Goal: Task Accomplishment & Management: Use online tool/utility

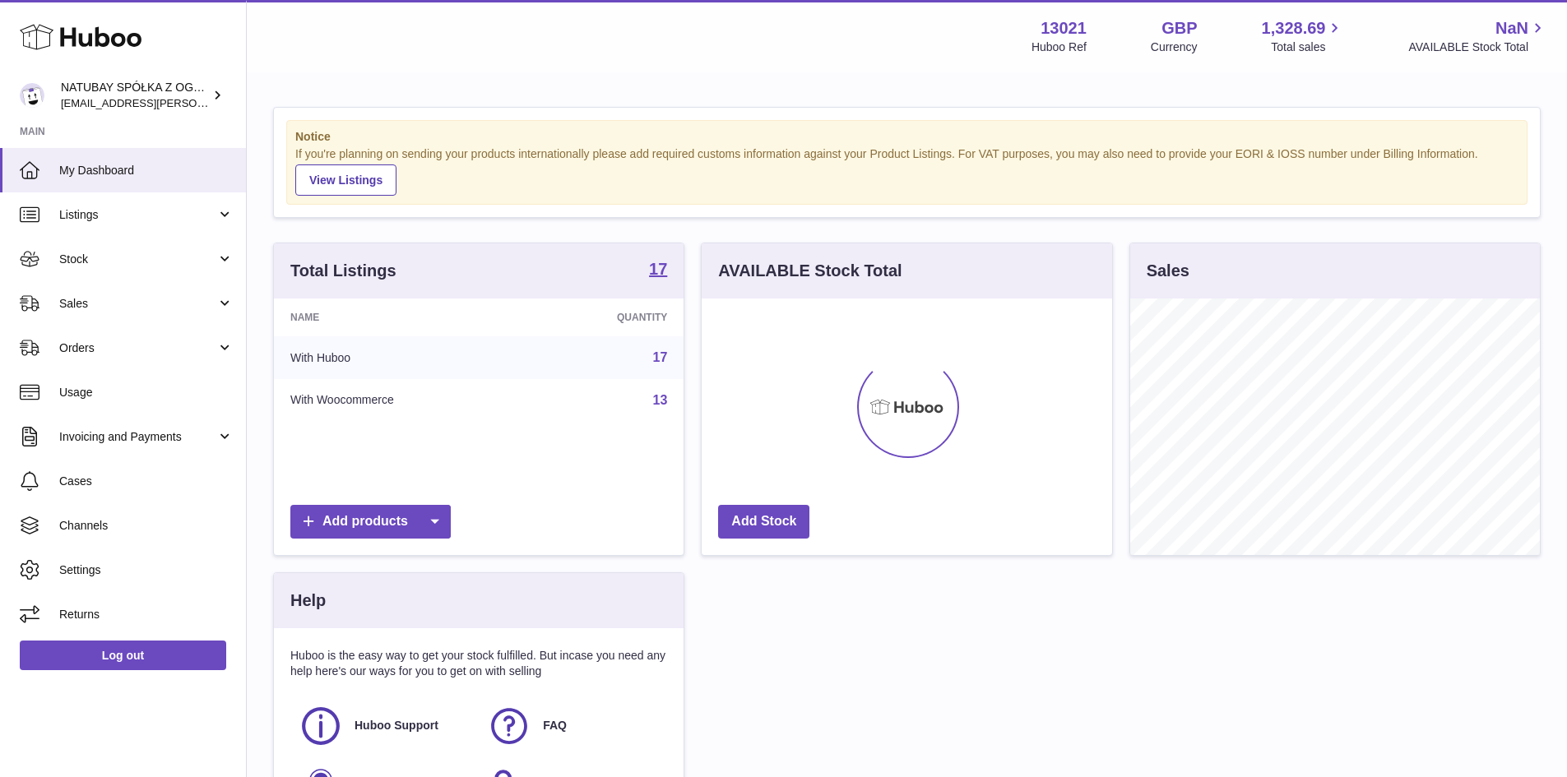
scroll to position [257, 410]
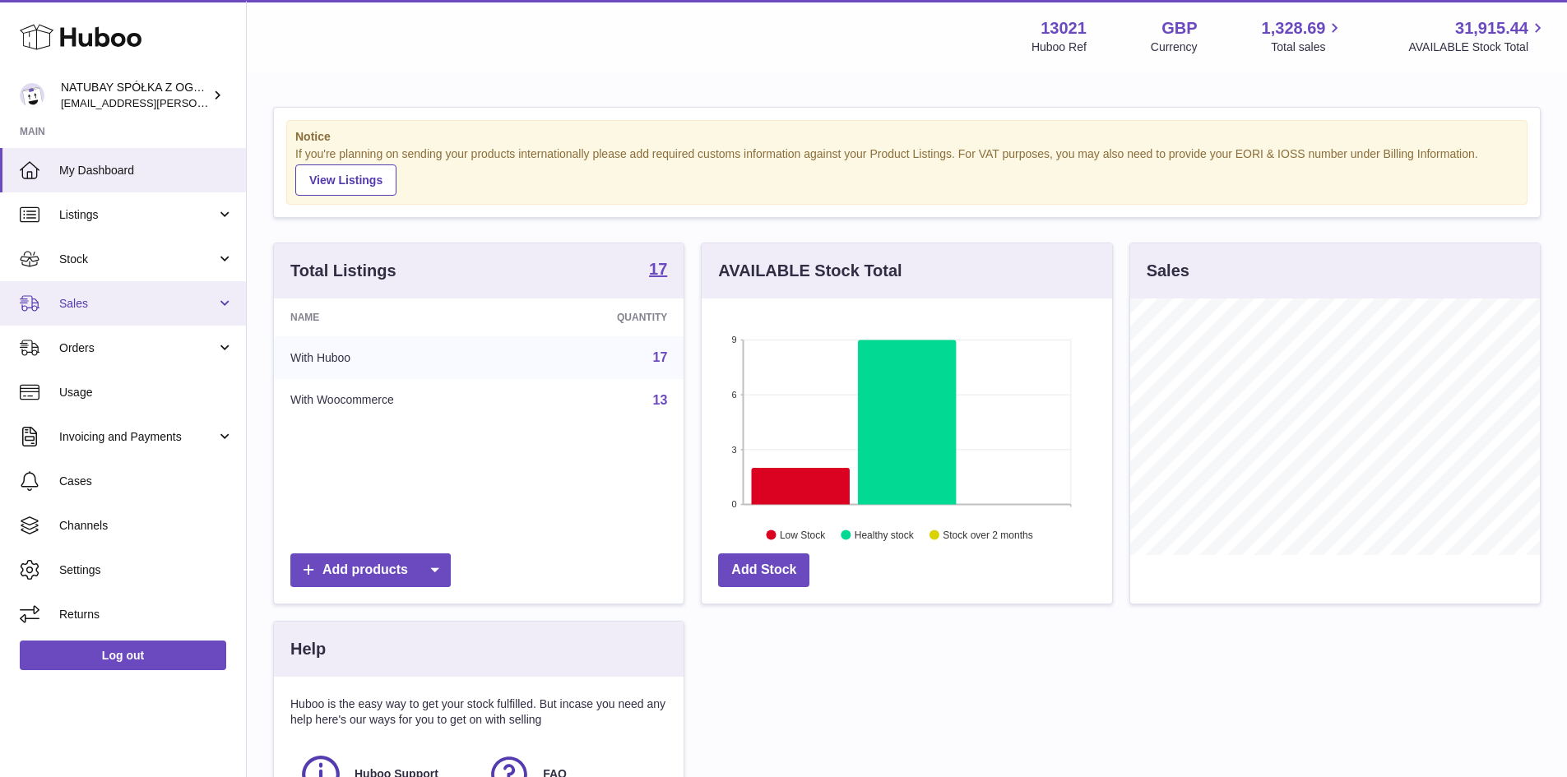
click at [126, 293] on link "Sales" at bounding box center [123, 303] width 246 height 44
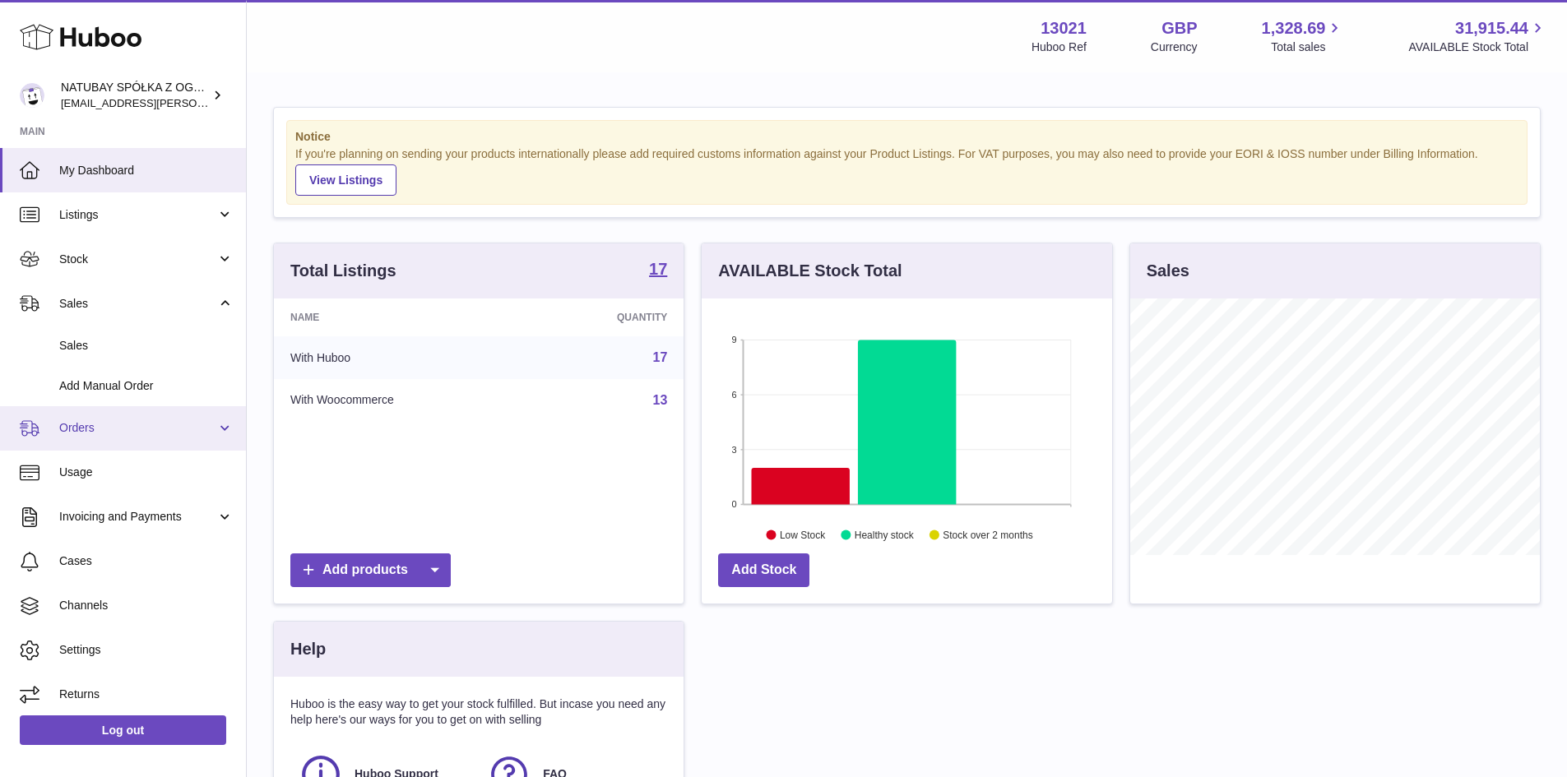
click at [121, 424] on span "Orders" at bounding box center [137, 428] width 157 height 16
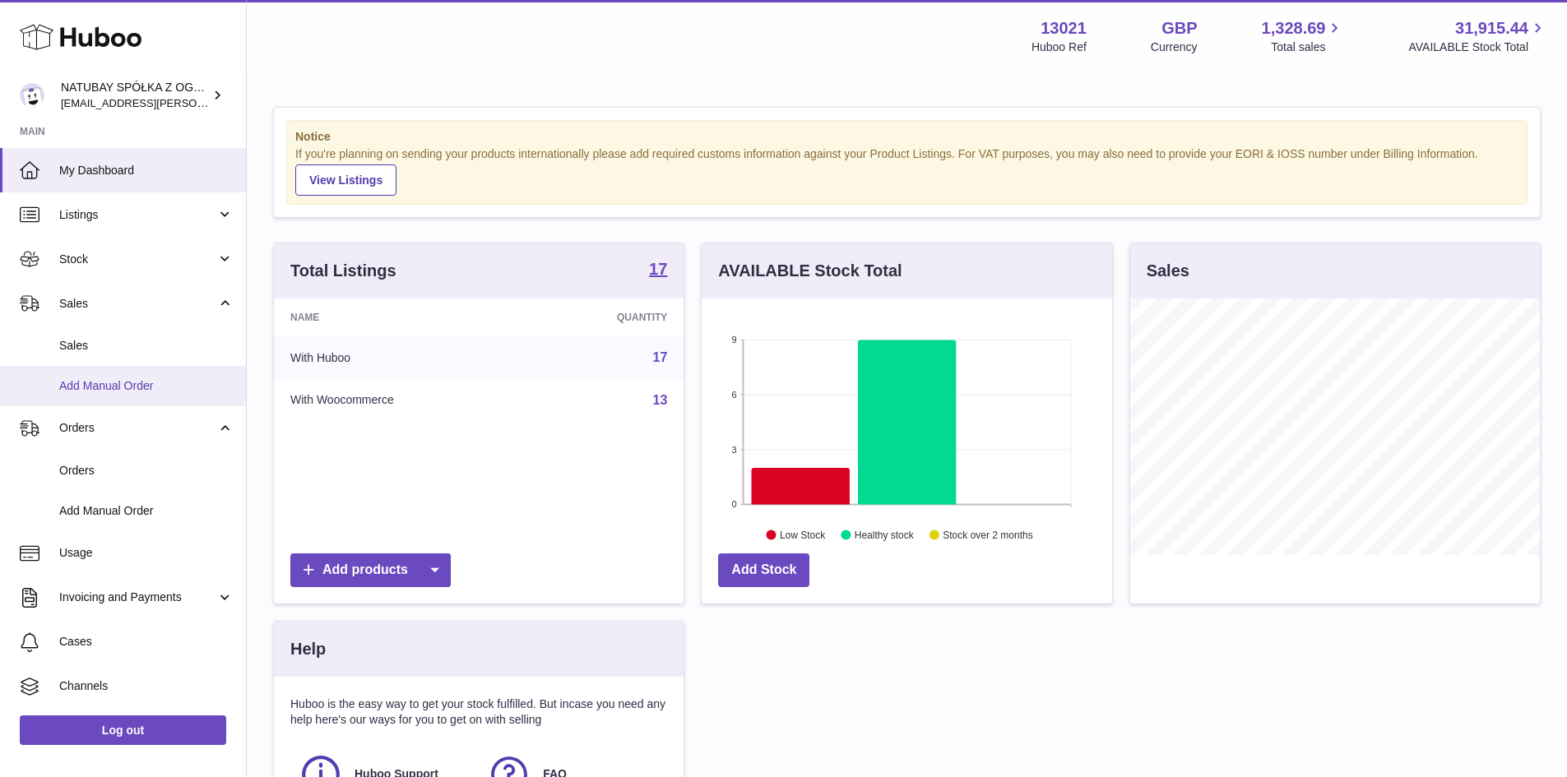
click at [100, 383] on span "Add Manual Order" at bounding box center [146, 386] width 174 height 16
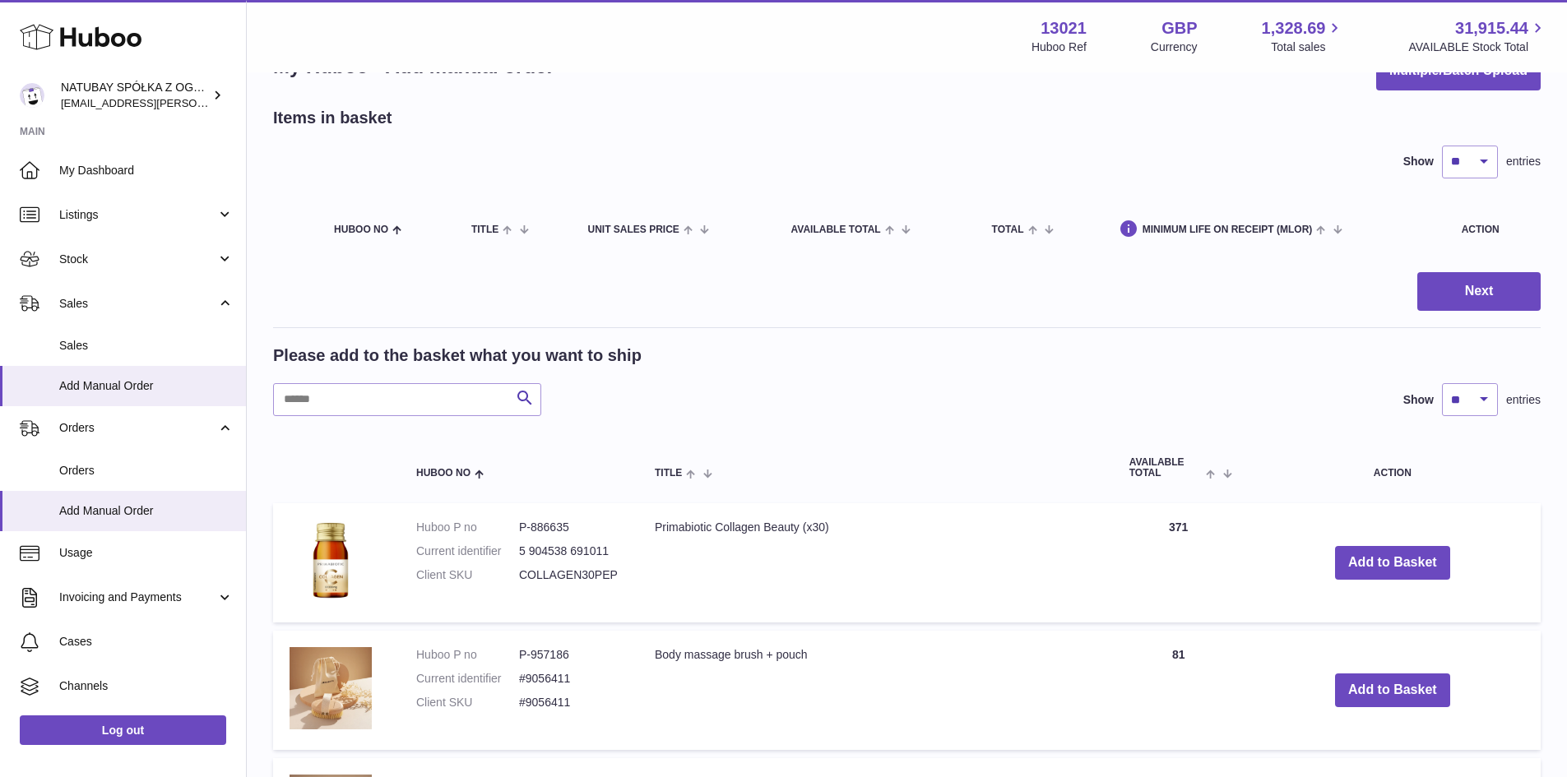
scroll to position [82, 0]
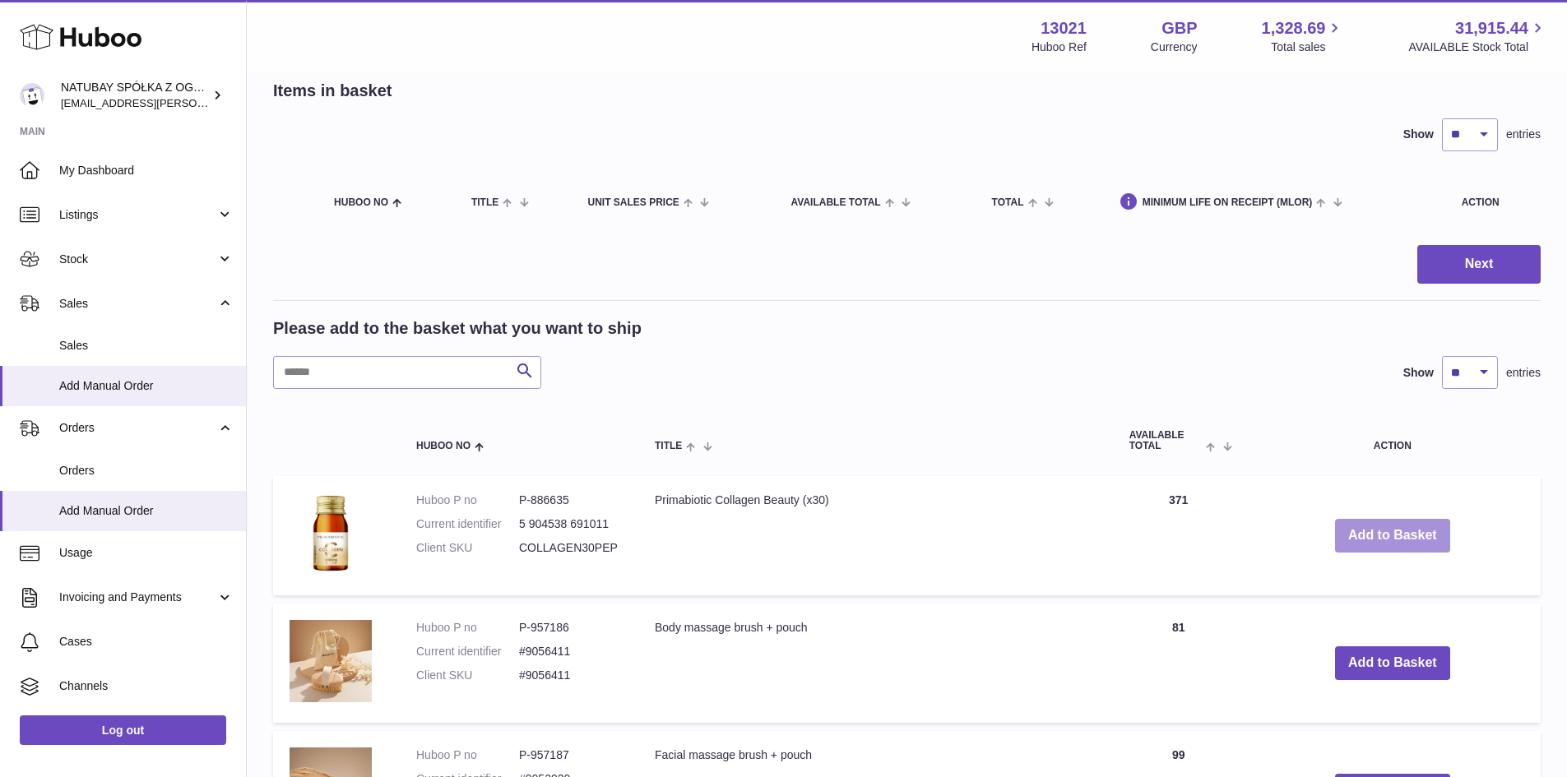
click at [1359, 543] on button "Add to Basket" at bounding box center [1392, 536] width 115 height 34
